Goal: Task Accomplishment & Management: Manage account settings

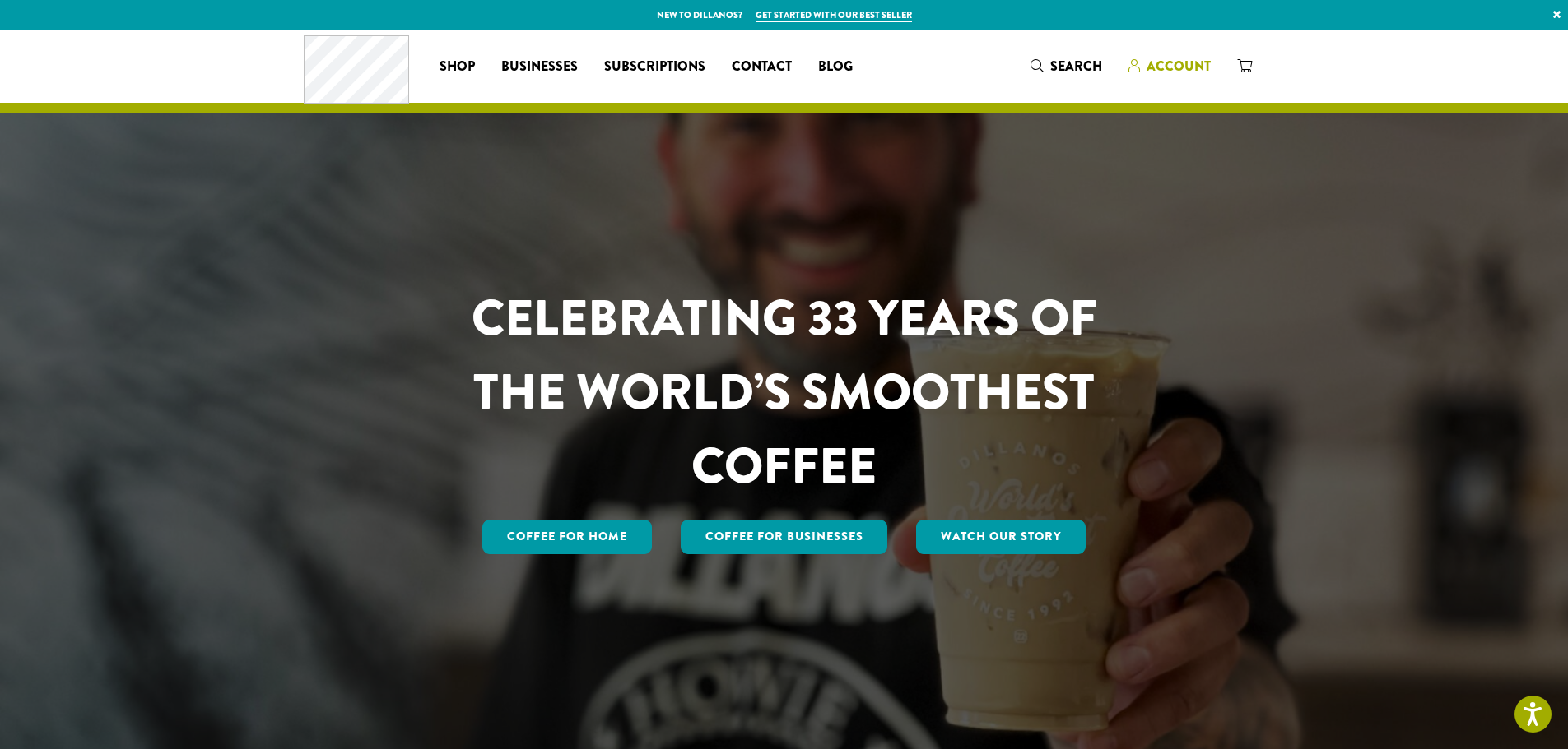
click at [1161, 58] on span "Account" at bounding box center [1179, 65] width 65 height 19
click at [1161, 66] on span "Account" at bounding box center [1179, 65] width 65 height 19
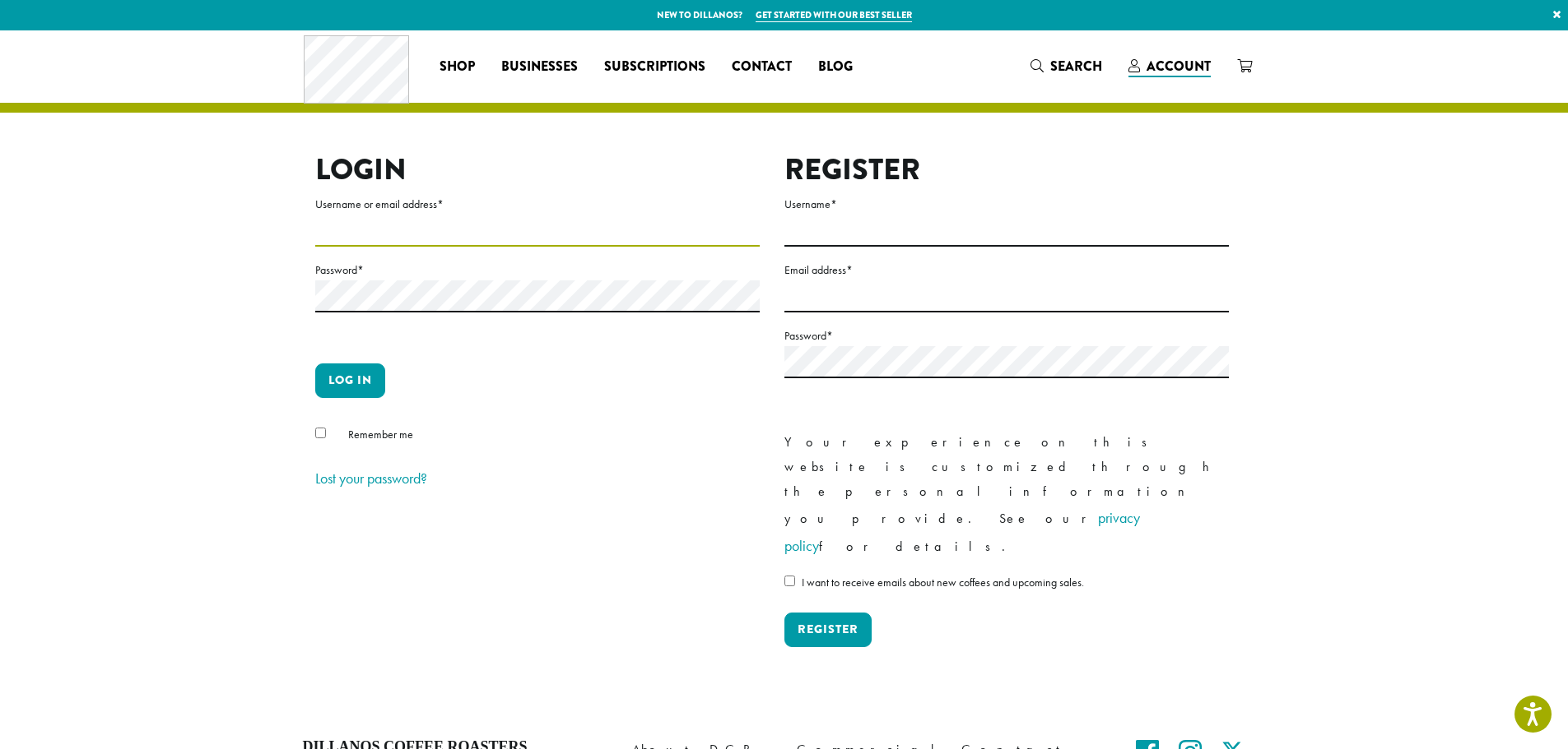
click at [382, 231] on input "Username or email address *" at bounding box center [538, 230] width 445 height 32
type input "**********"
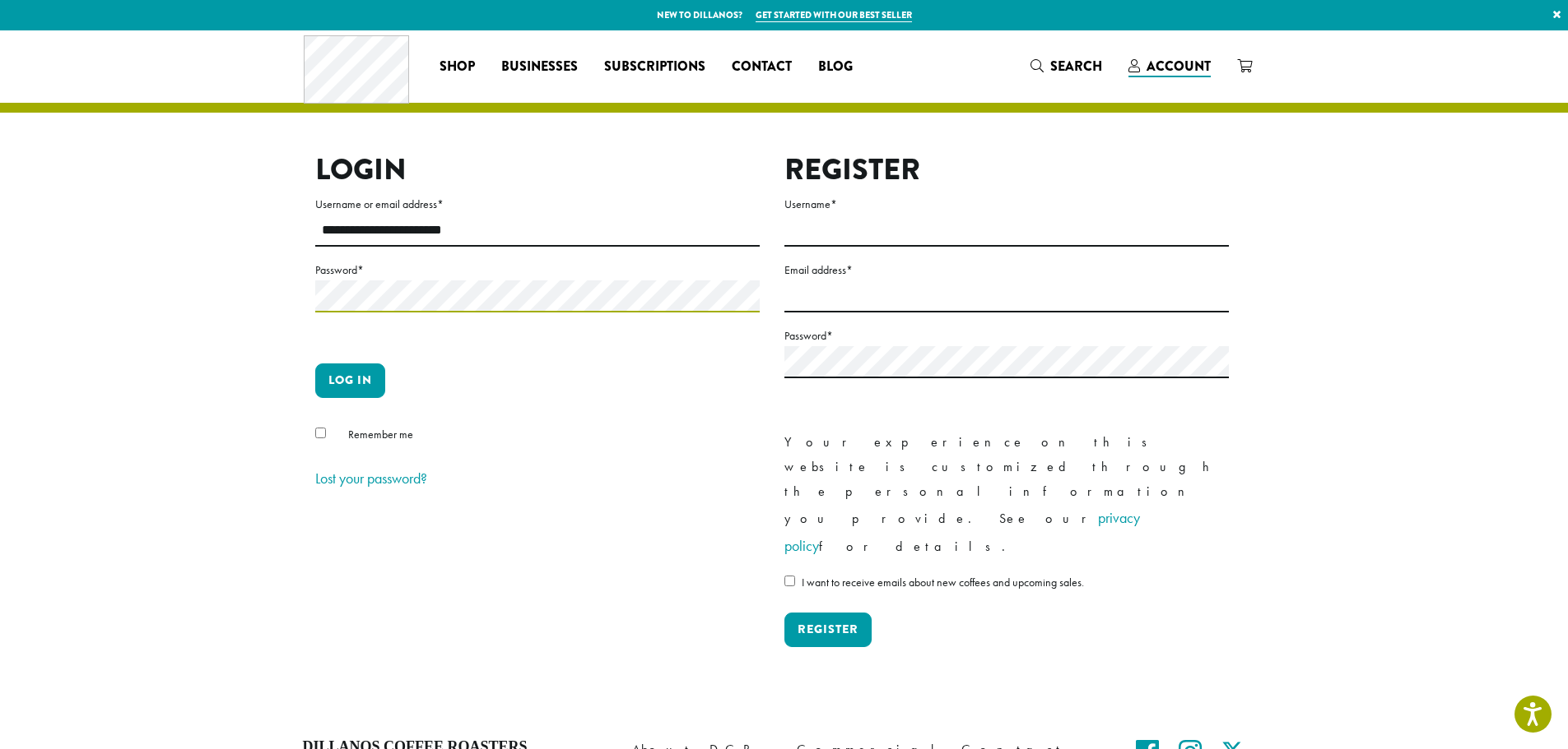
click at [316, 364] on button "Log in" at bounding box center [350, 381] width 70 height 35
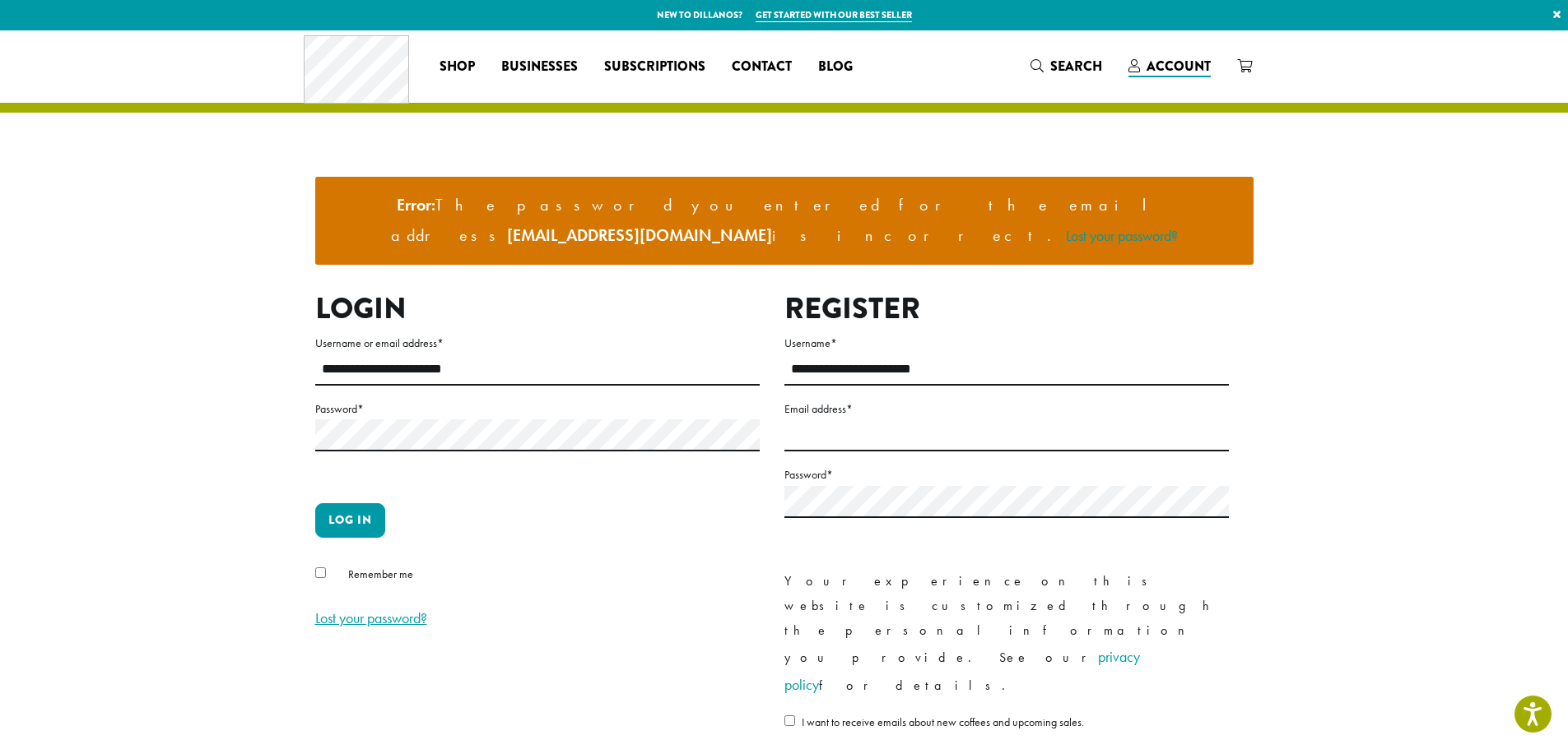
drag, startPoint x: 377, startPoint y: 596, endPoint x: 379, endPoint y: 580, distance: 16.1
click at [377, 604] on p "Lost your password?" at bounding box center [538, 618] width 445 height 28
click at [379, 609] on link "Lost your password?" at bounding box center [371, 618] width 112 height 19
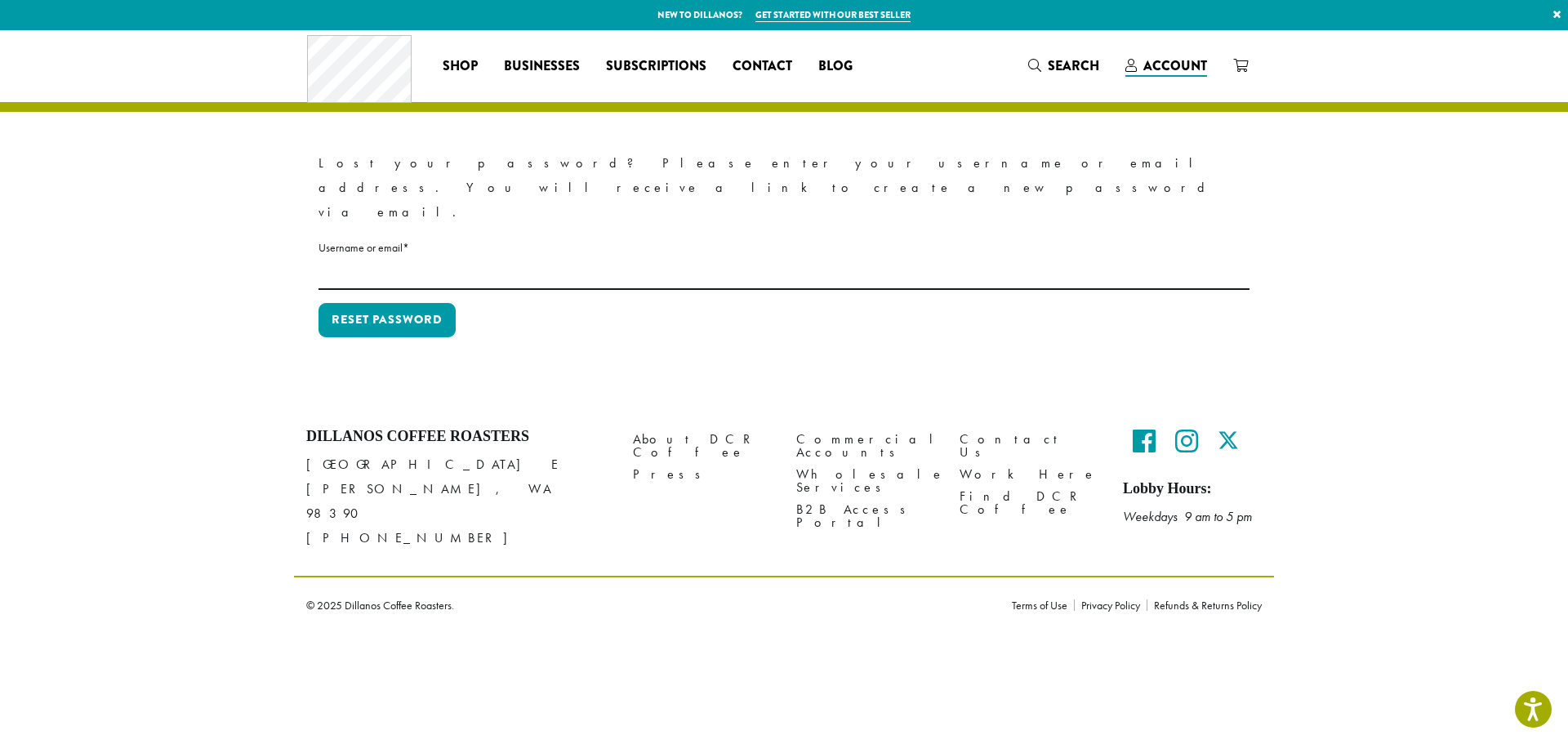
click at [351, 303] on p "Reset password" at bounding box center [784, 327] width 932 height 47
click at [394, 258] on input "Username or email * Required" at bounding box center [784, 274] width 932 height 32
type input "**********"
click at [459, 303] on p "Reset password" at bounding box center [784, 327] width 932 height 47
click at [450, 303] on button "Reset password" at bounding box center [387, 321] width 137 height 34
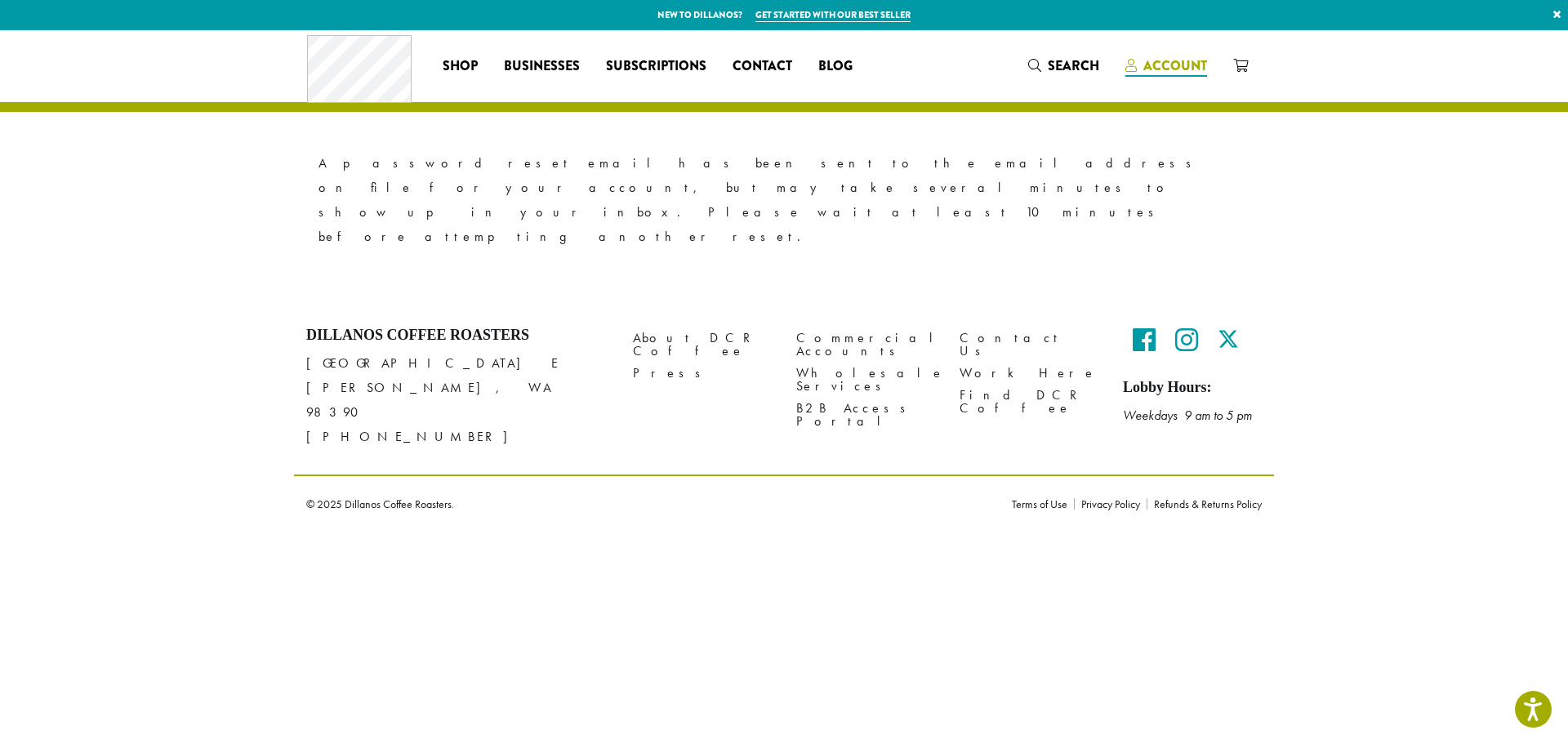
click at [1164, 73] on span "Account" at bounding box center [1175, 65] width 64 height 19
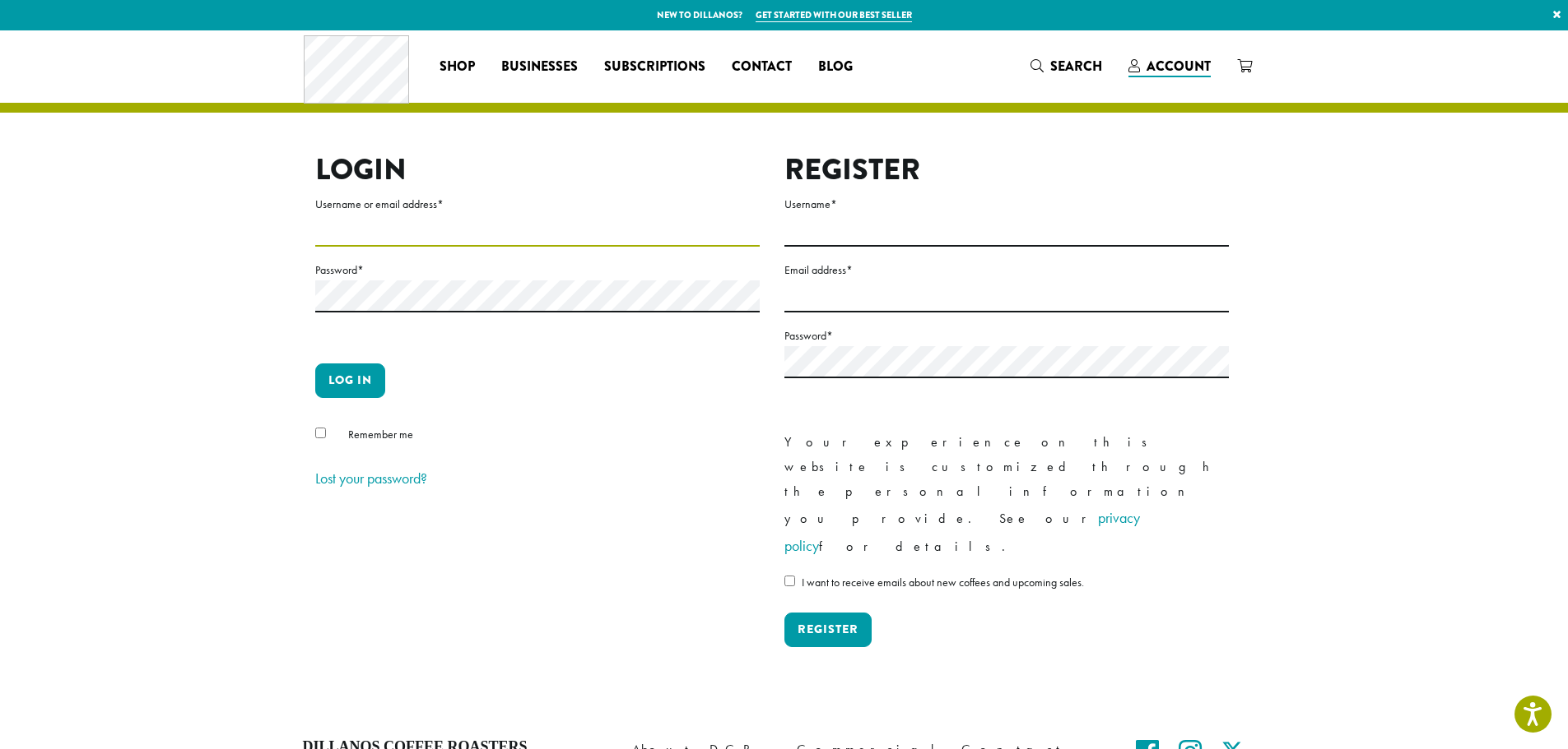
click at [474, 238] on input "Username or email address *" at bounding box center [538, 230] width 445 height 32
type input "**********"
click at [316, 364] on button "Log in" at bounding box center [350, 381] width 70 height 35
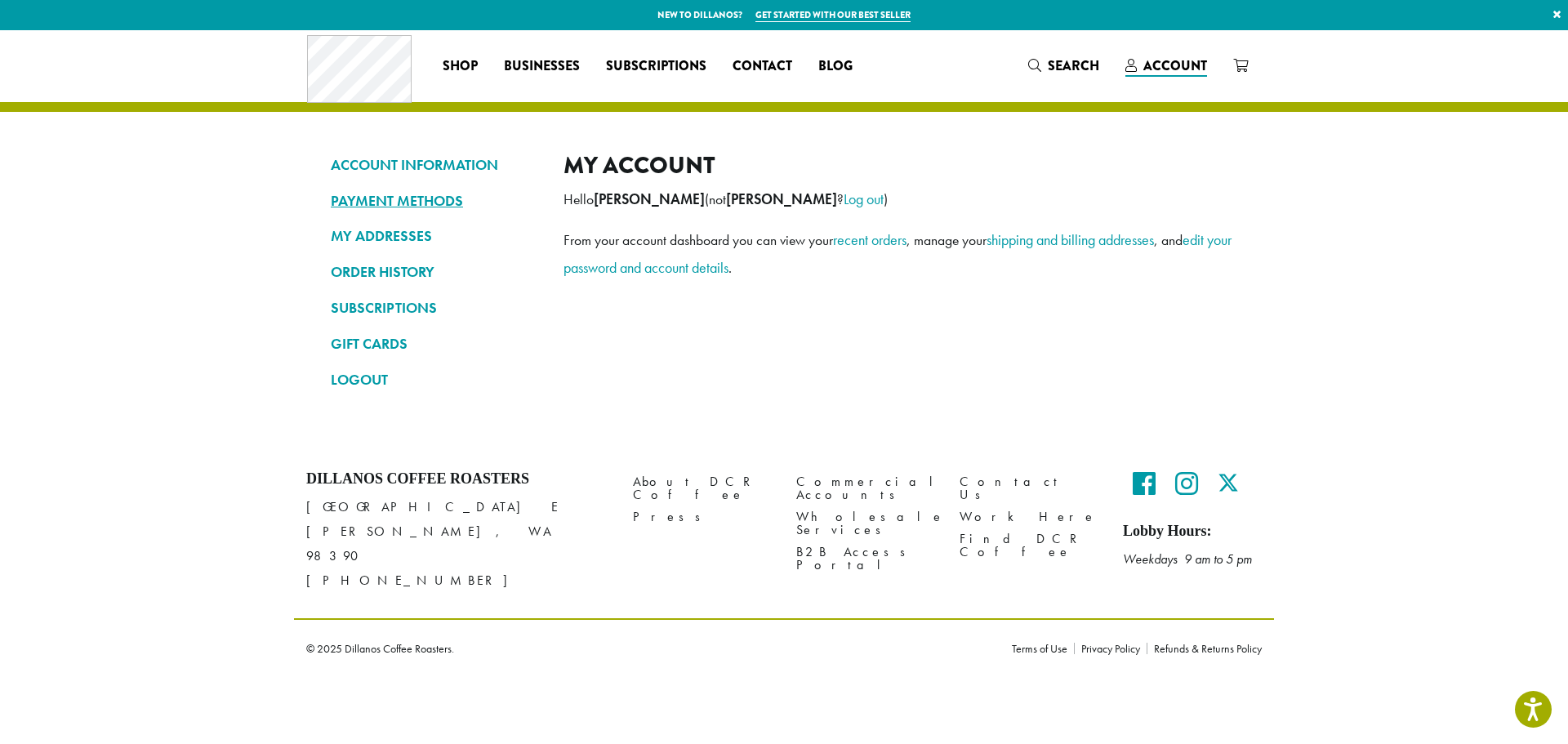
click at [391, 201] on link "PAYMENT METHODS" at bounding box center [434, 200] width 209 height 28
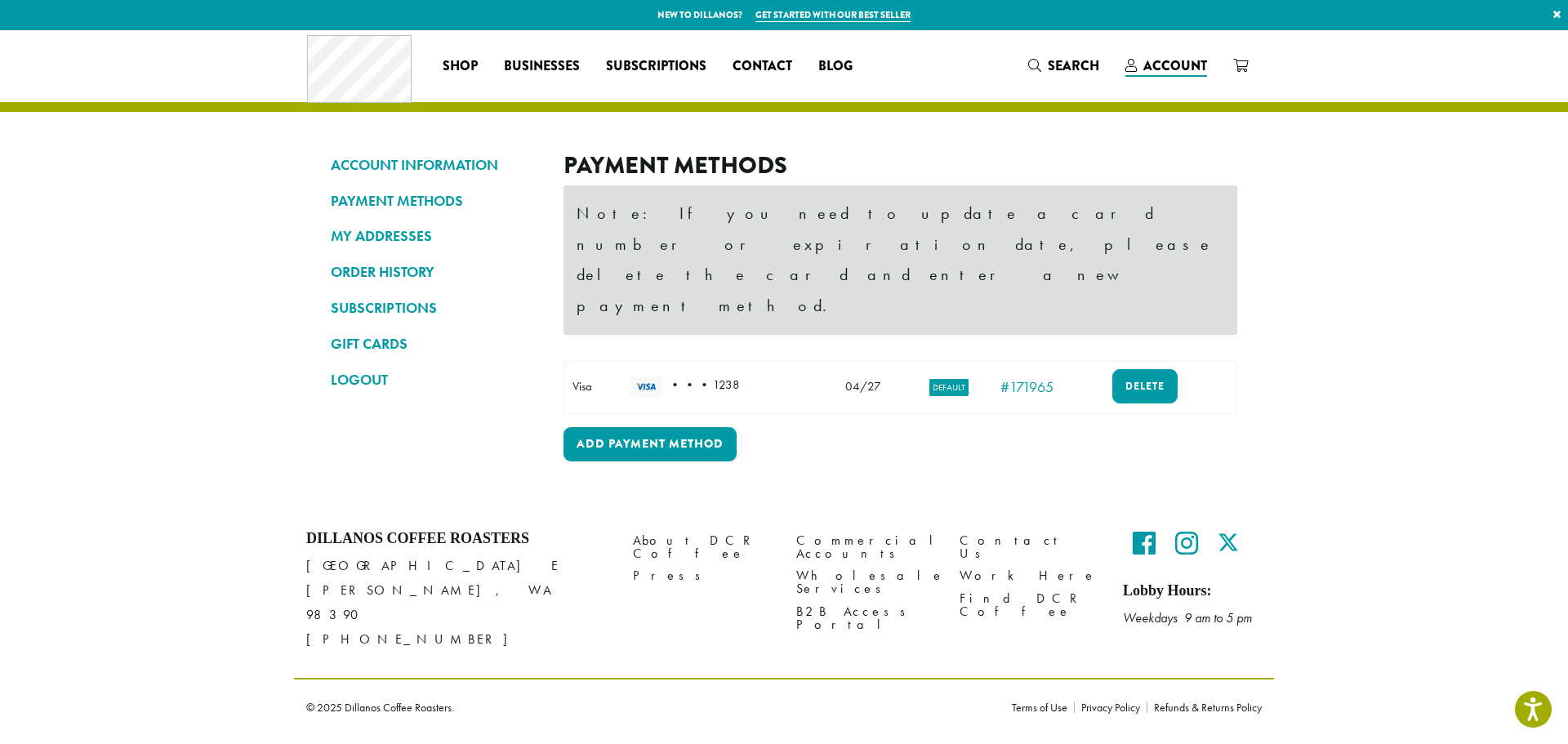
click at [718, 361] on td "• • • 1238" at bounding box center [722, 387] width 200 height 52
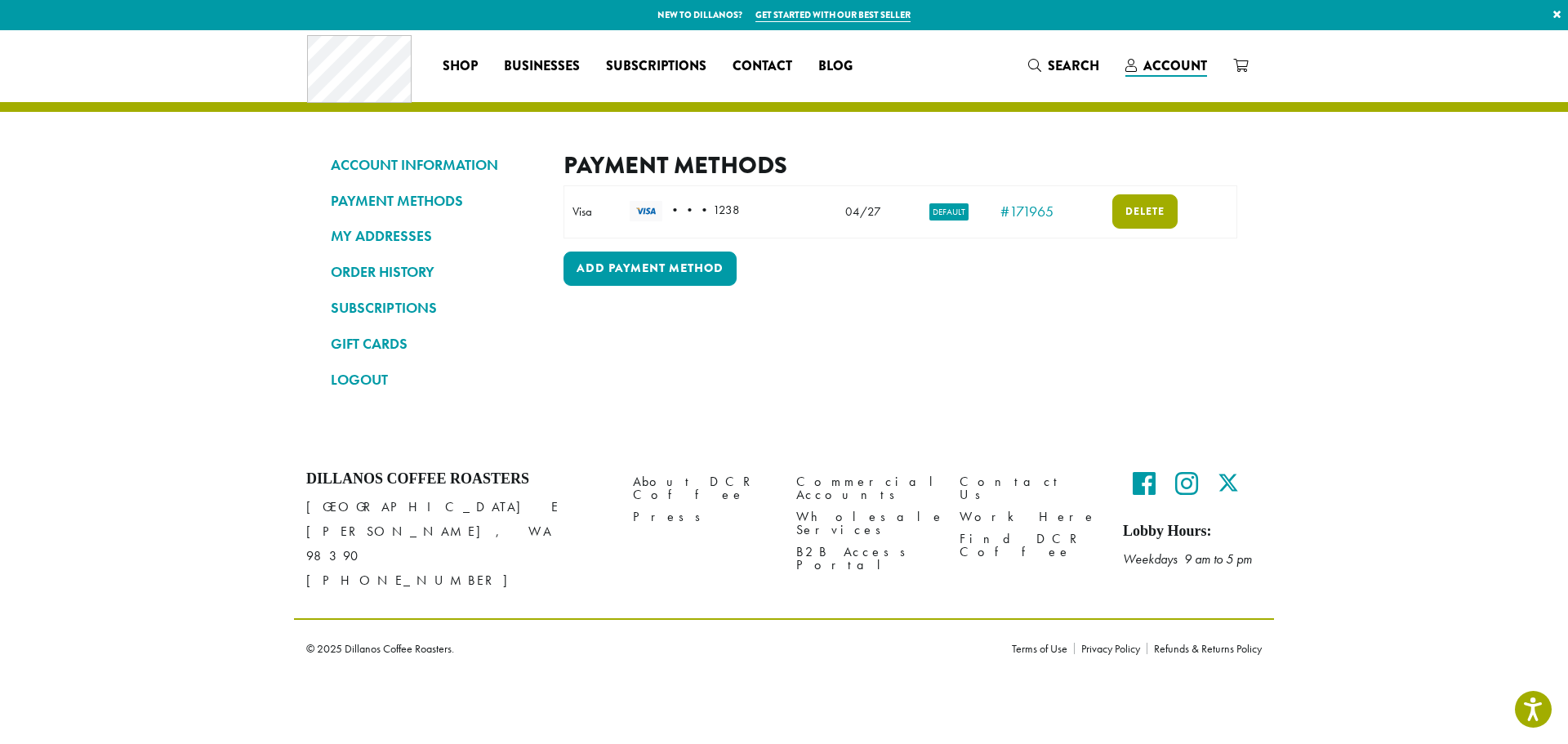
click at [1131, 215] on link "Delete" at bounding box center [1145, 211] width 65 height 34
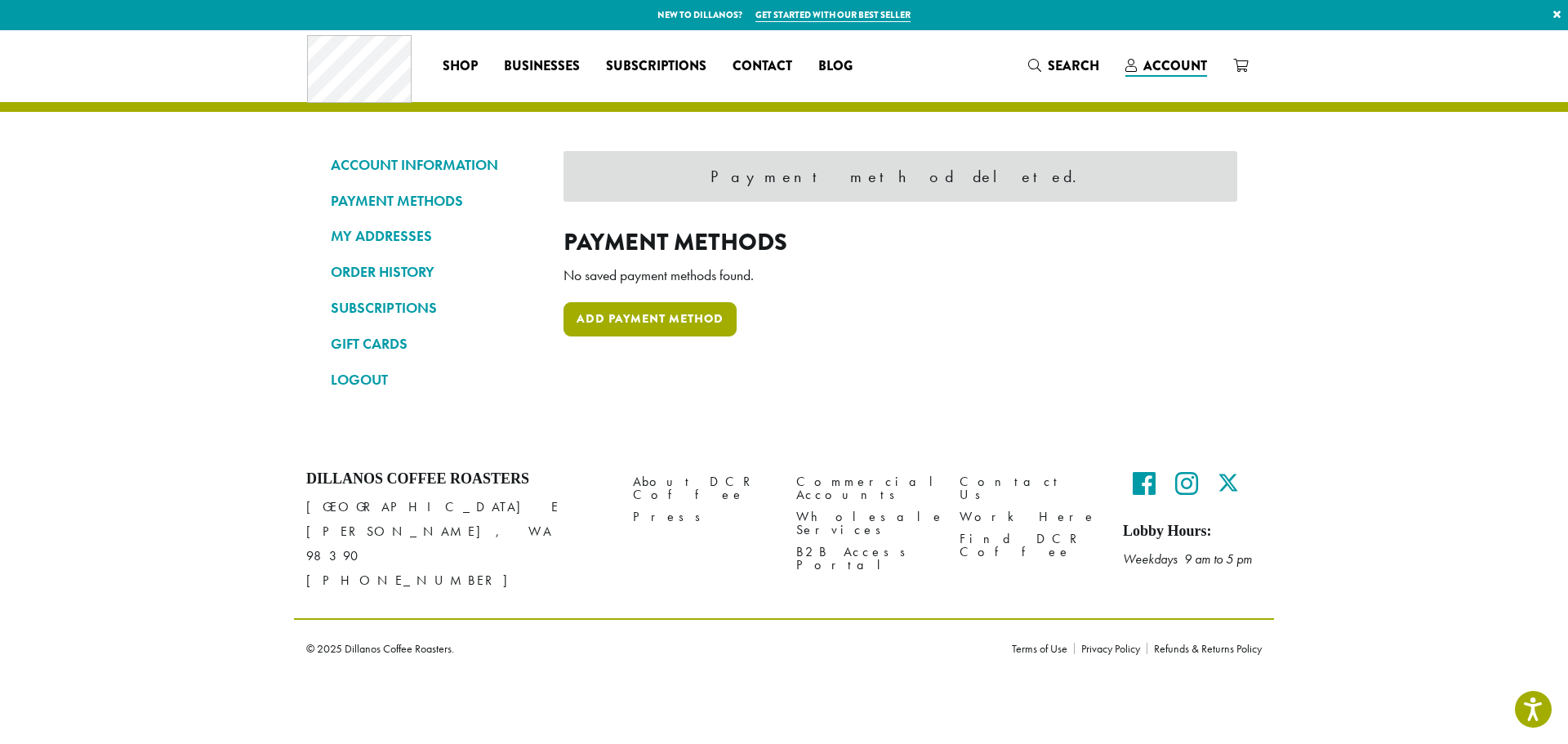
click at [698, 312] on link "Add payment method" at bounding box center [650, 320] width 173 height 34
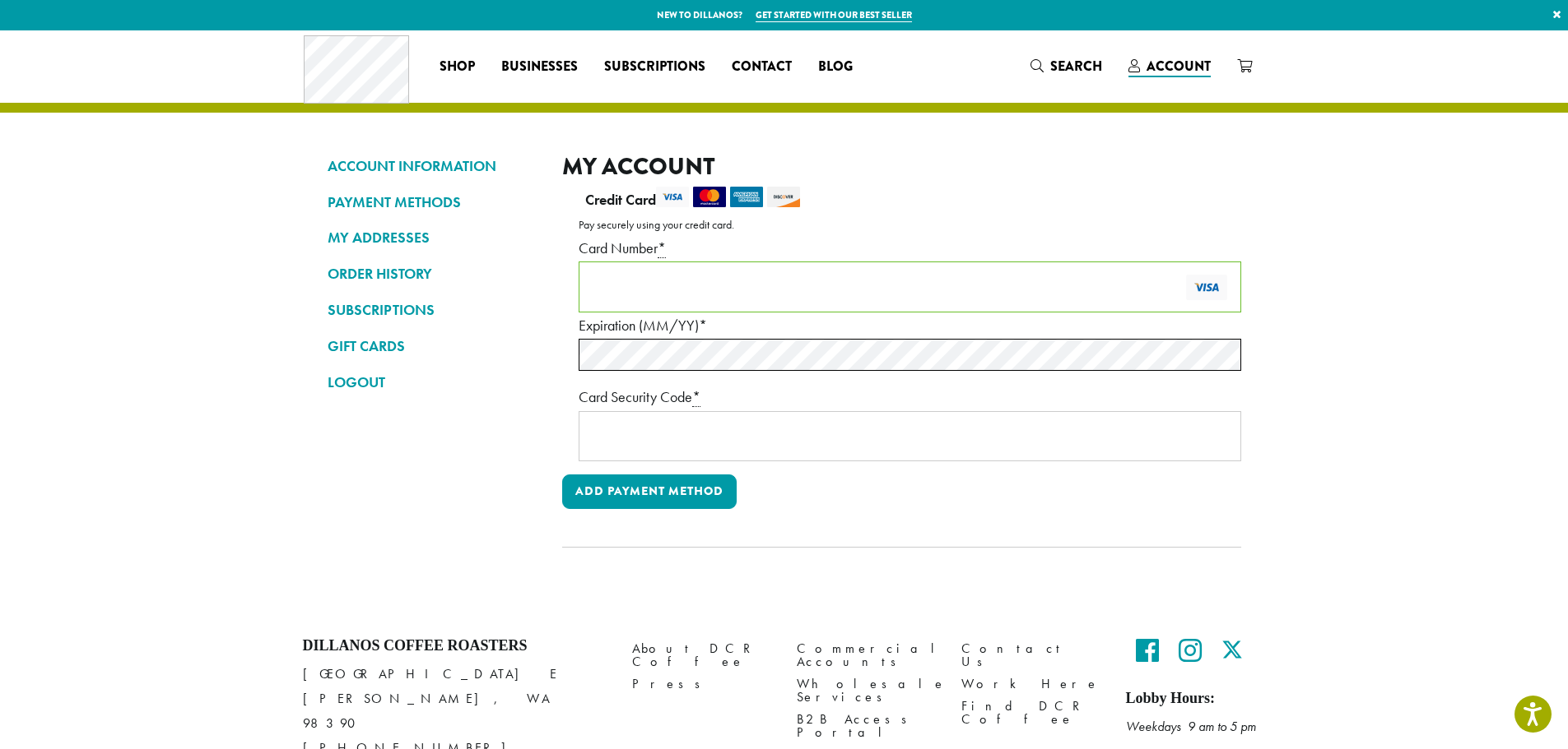
click at [601, 339] on label "Expiration (MM/YY) *" at bounding box center [910, 325] width 662 height 26
click at [657, 493] on button "Add payment method" at bounding box center [649, 492] width 175 height 35
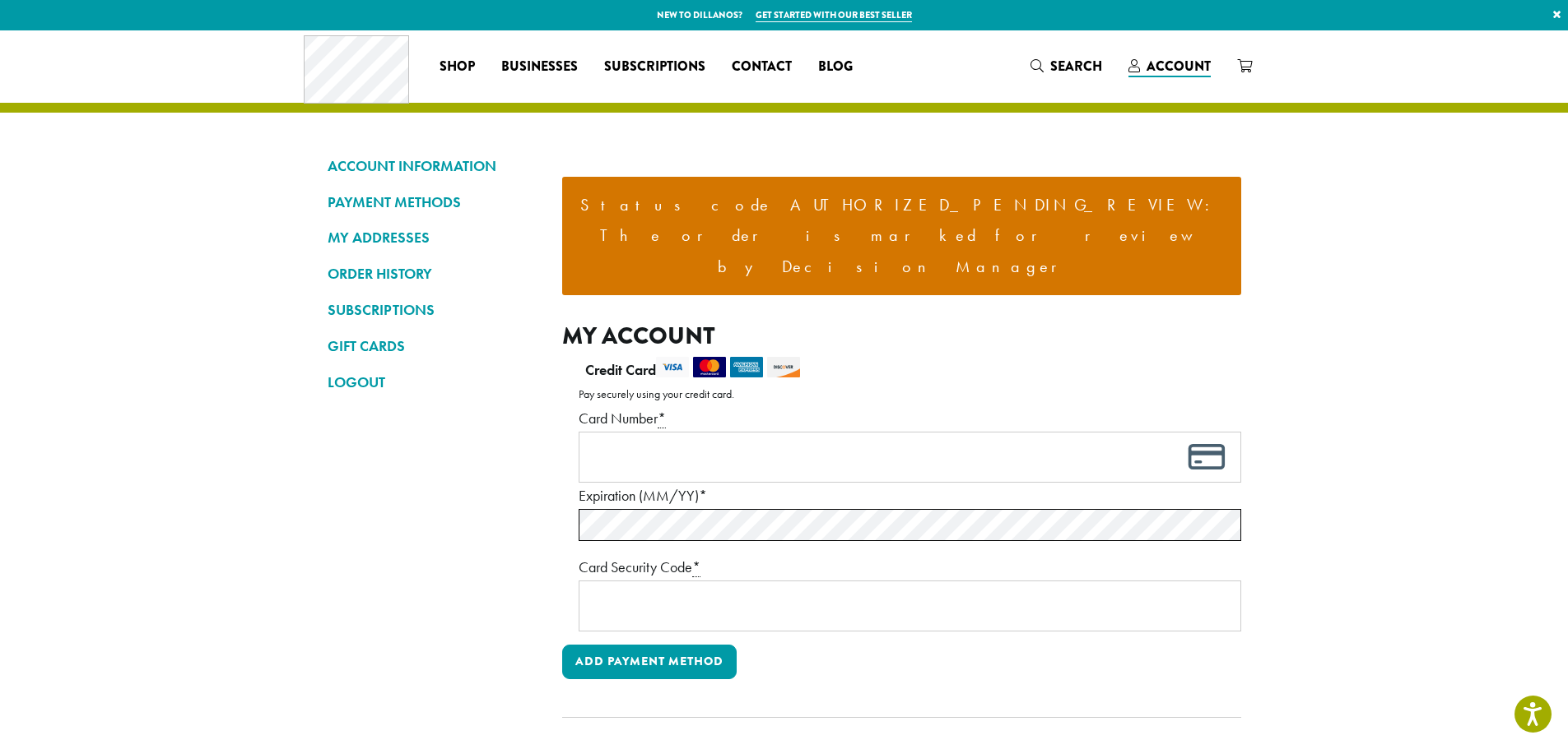
click at [1087, 228] on ul "Status code AUTHORIZED_PENDING_REVIEW: The order is marked for review by Decisi…" at bounding box center [901, 236] width 679 height 119
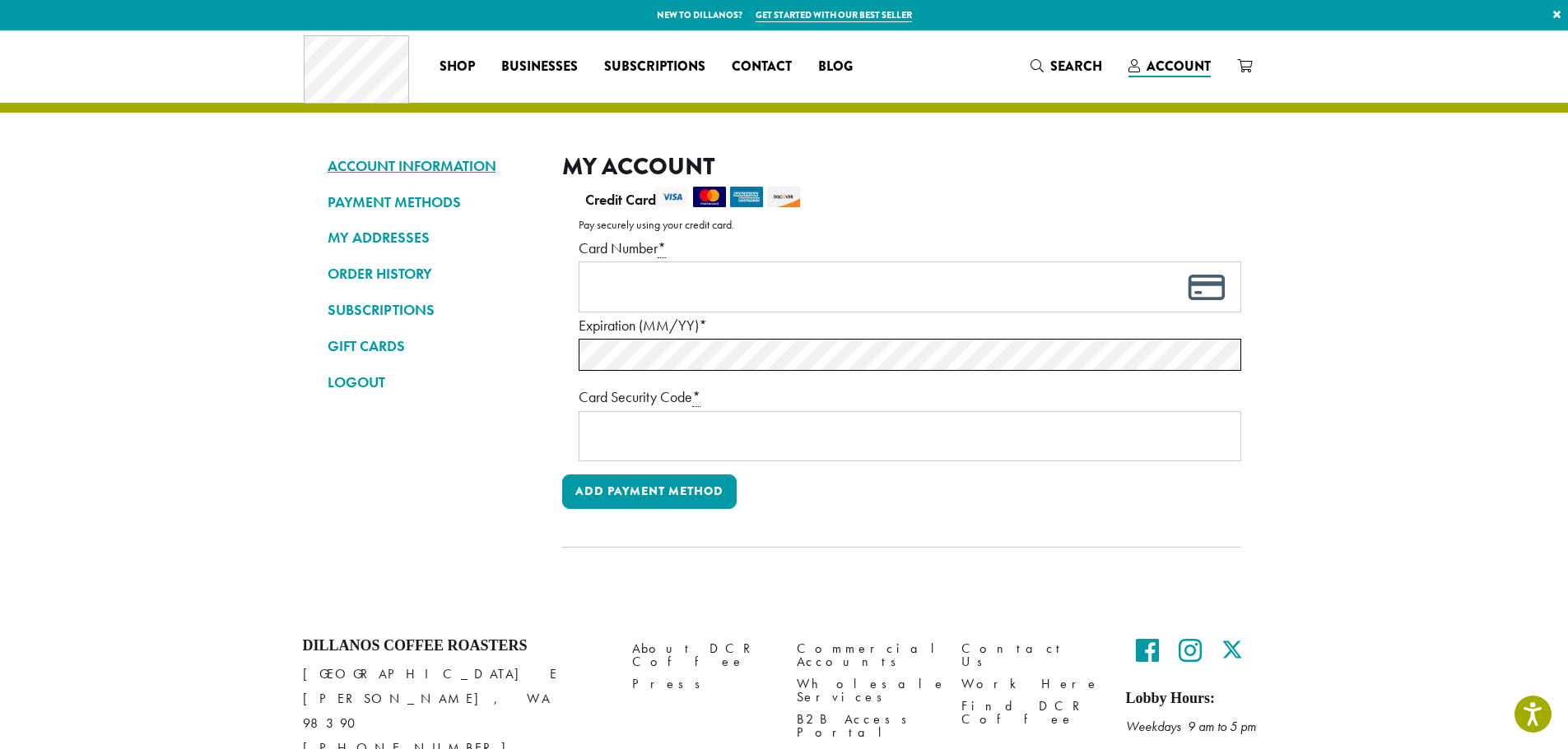
click at [365, 171] on link "ACCOUNT INFORMATION" at bounding box center [432, 165] width 210 height 28
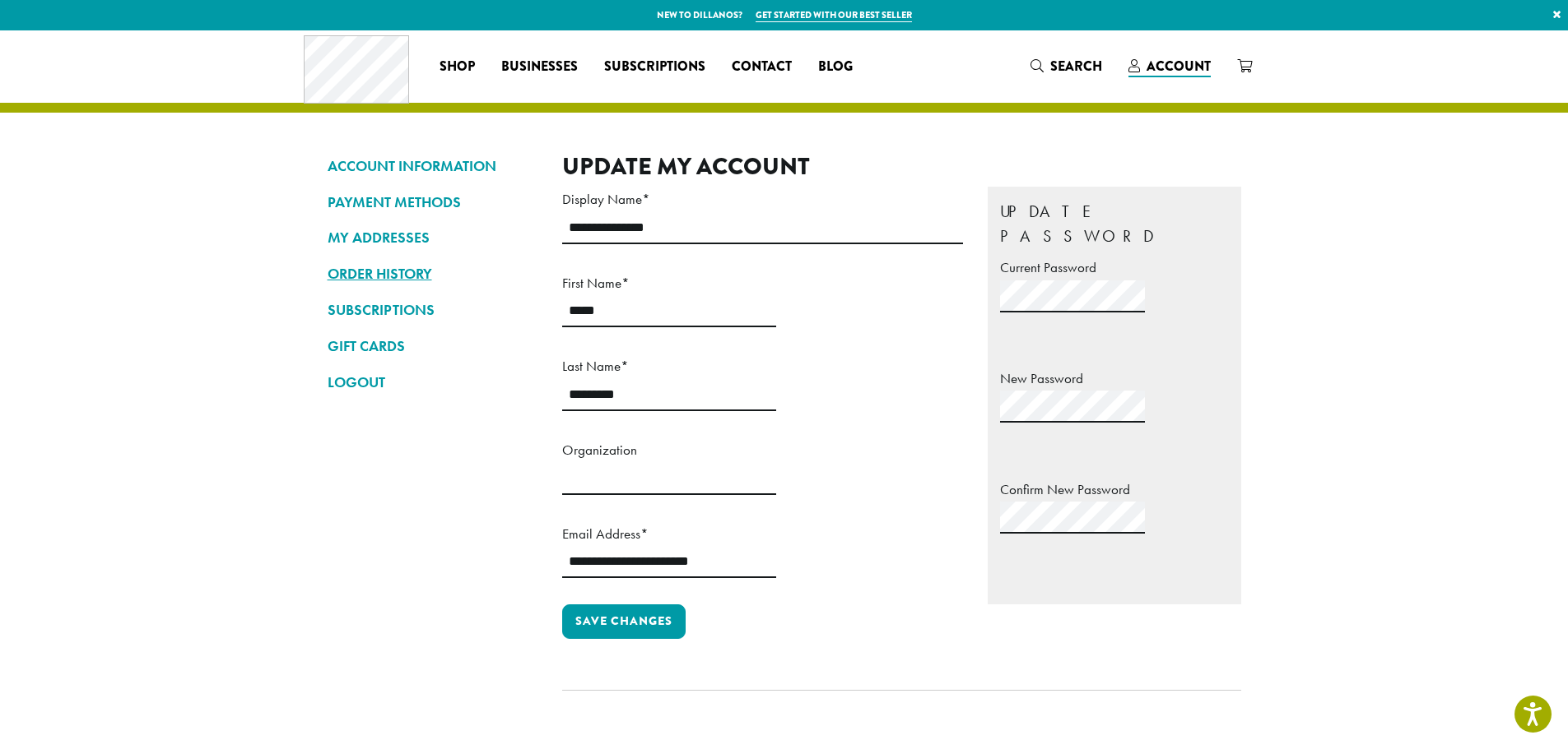
click at [411, 283] on link "ORDER HISTORY" at bounding box center [432, 274] width 210 height 28
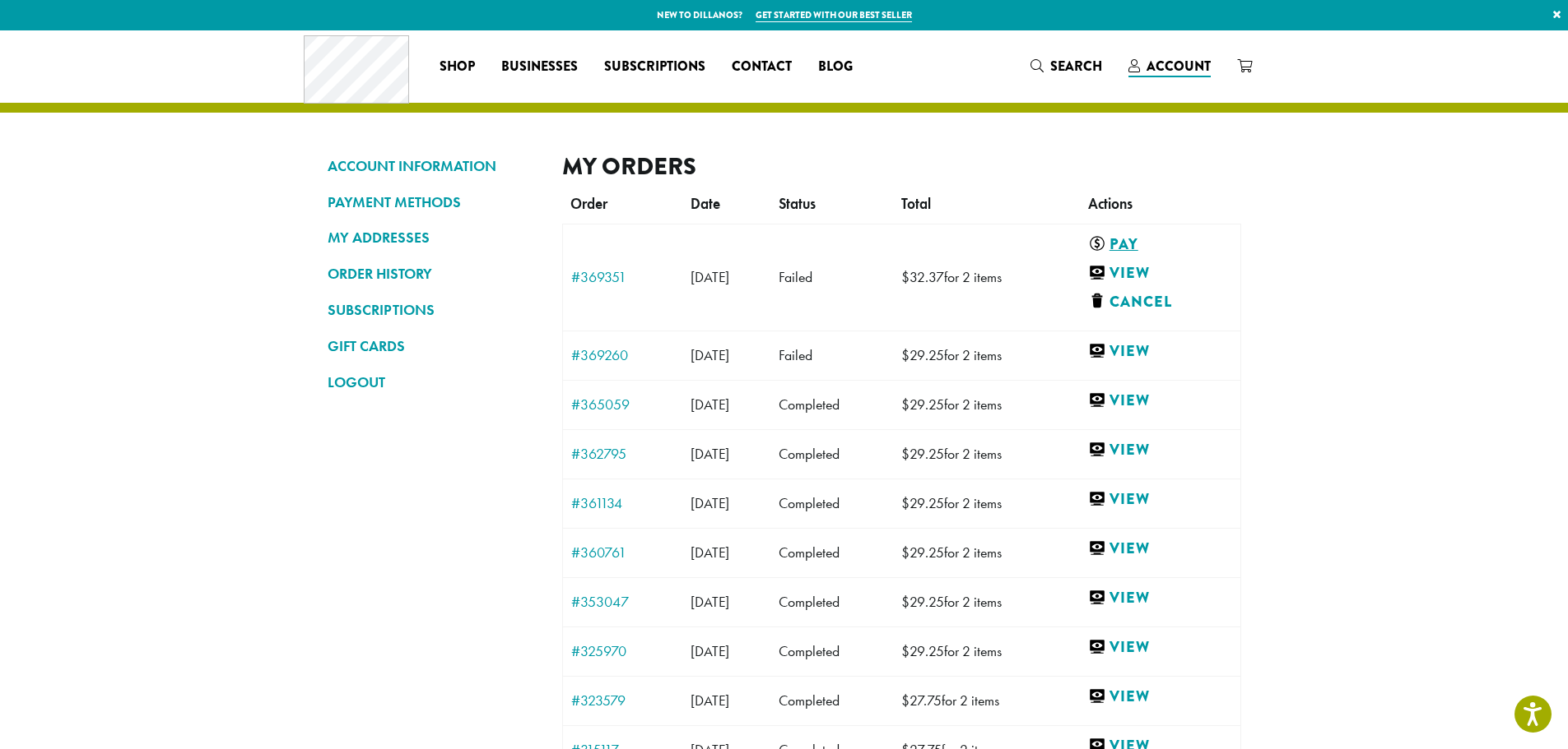
click at [1139, 243] on link "Pay" at bounding box center [1156, 245] width 137 height 21
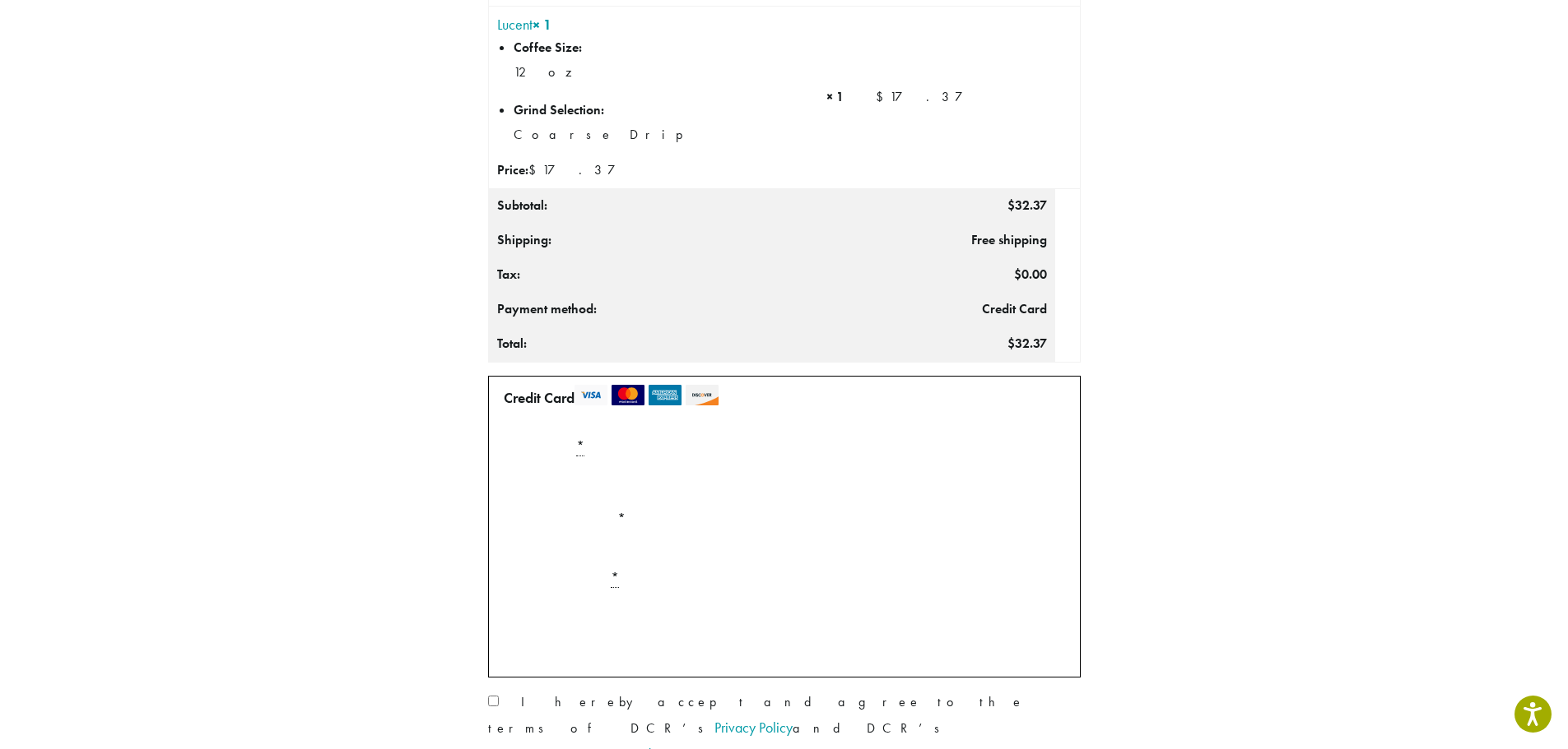
scroll to position [411, 0]
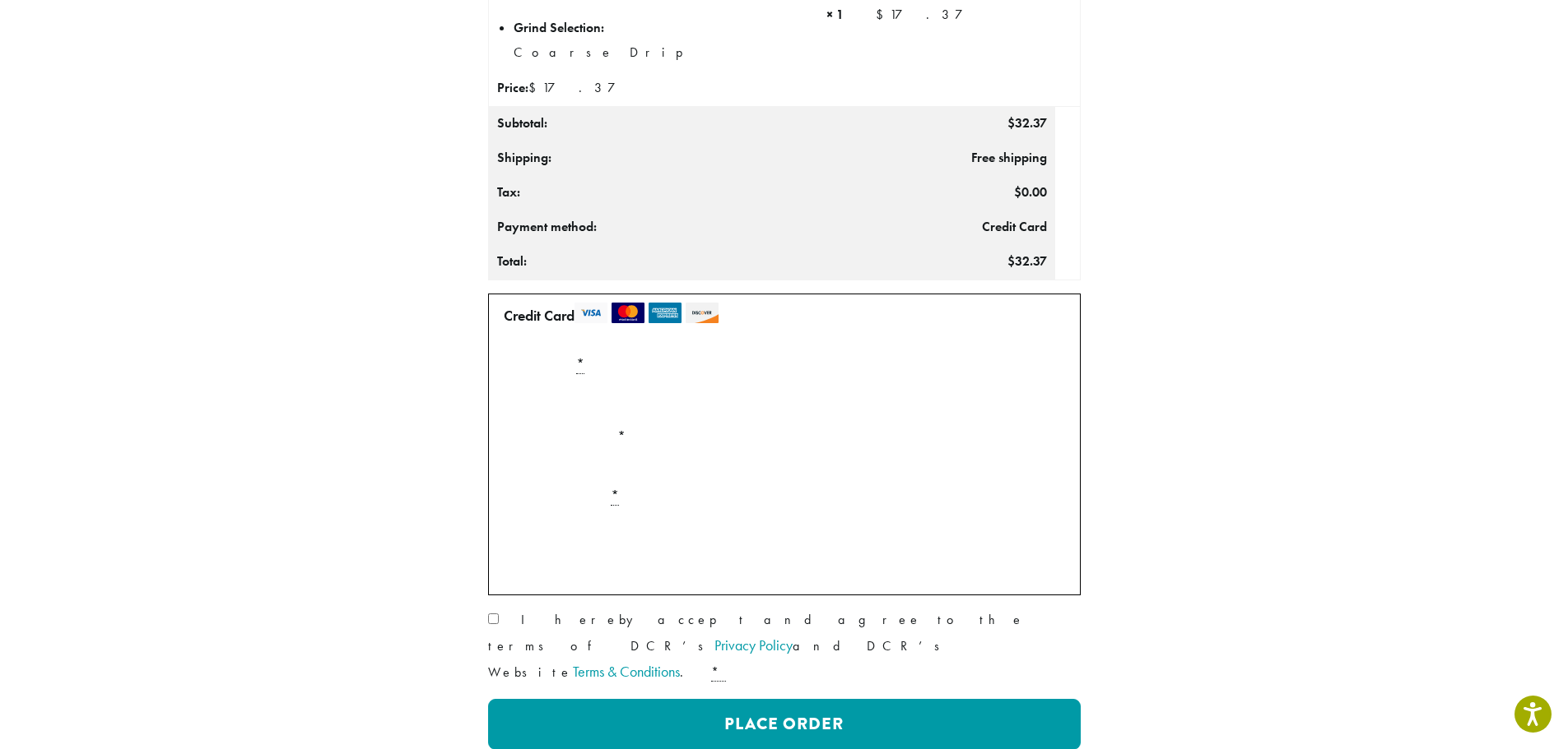
click at [1375, 521] on section "Product Qty Totals Ava Blonde × 1 Coffee Size: 12 oz Grind Selection: Coarse Dr…" at bounding box center [784, 213] width 1568 height 1187
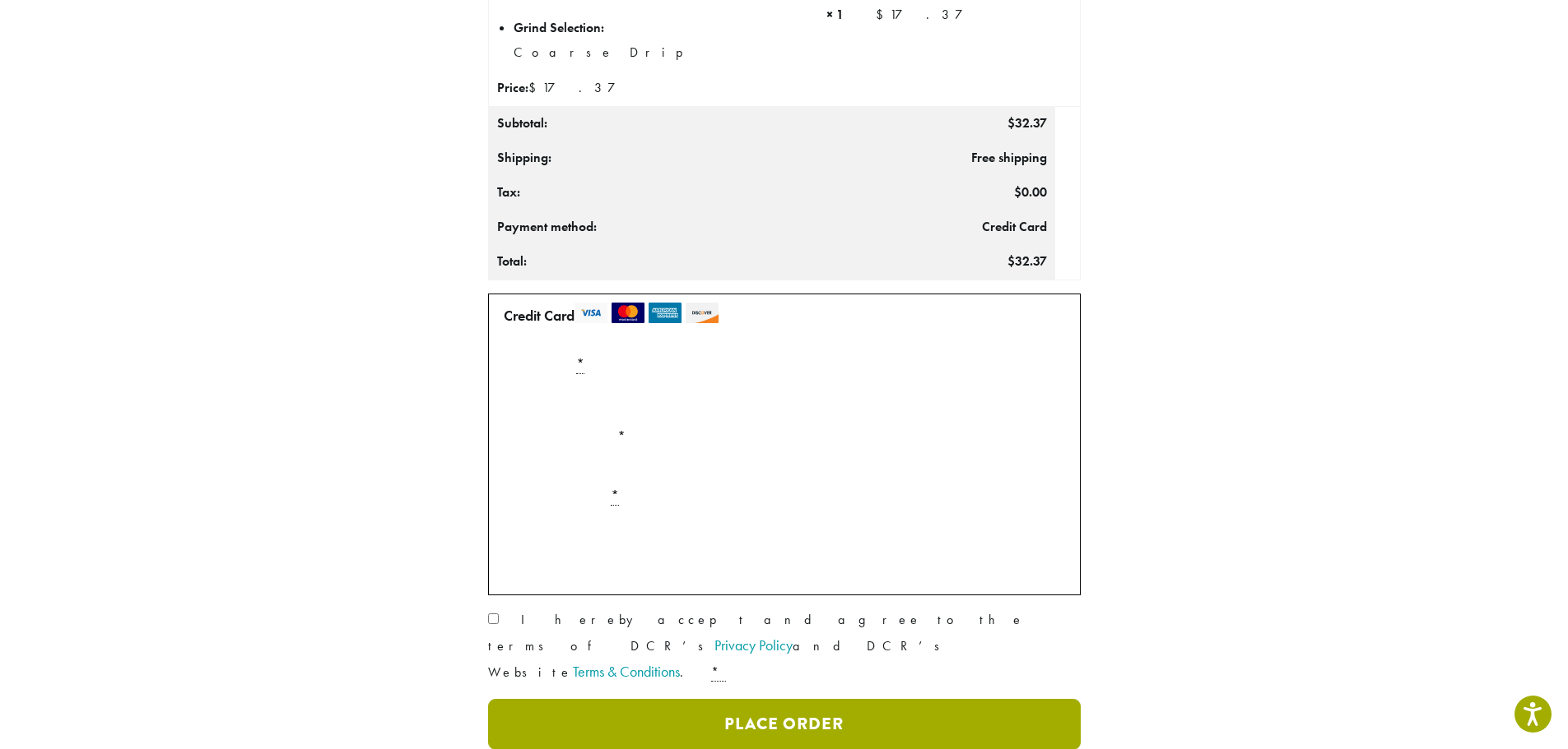
click at [606, 699] on button "Place Order" at bounding box center [785, 724] width 593 height 51
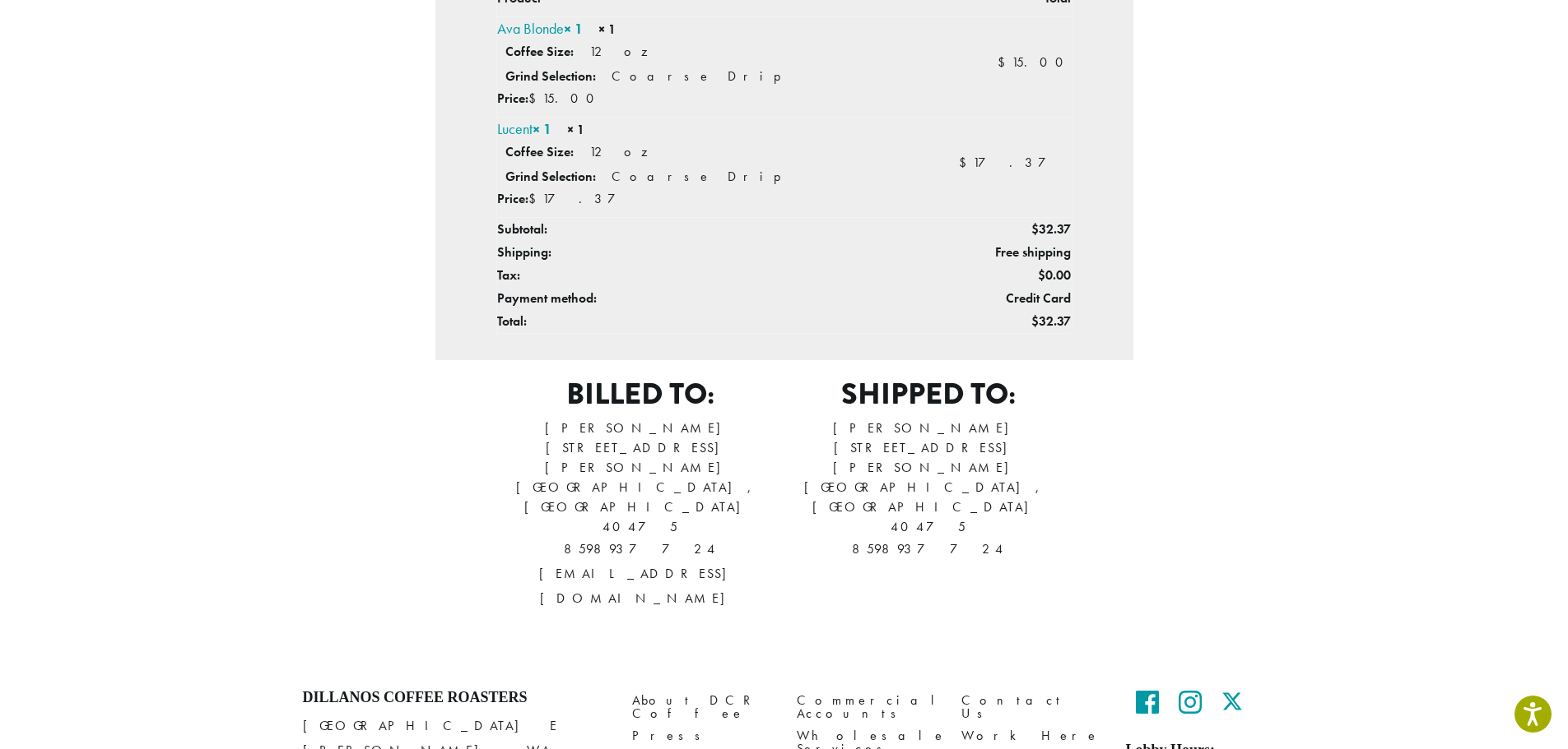
scroll to position [578, 0]
